Goal: Task Accomplishment & Management: Manage account settings

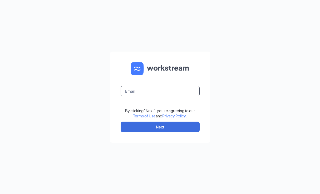
click at [184, 92] on input "text" at bounding box center [160, 91] width 79 height 11
type input "angela@cfafallriver.com"
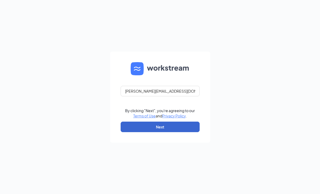
click at [169, 132] on button "Next" at bounding box center [160, 127] width 79 height 11
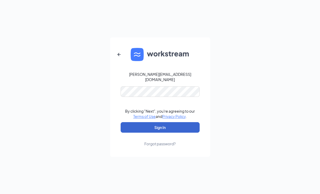
click at [148, 125] on button "Sign In" at bounding box center [160, 127] width 79 height 11
